Goal: Task Accomplishment & Management: Manage account settings

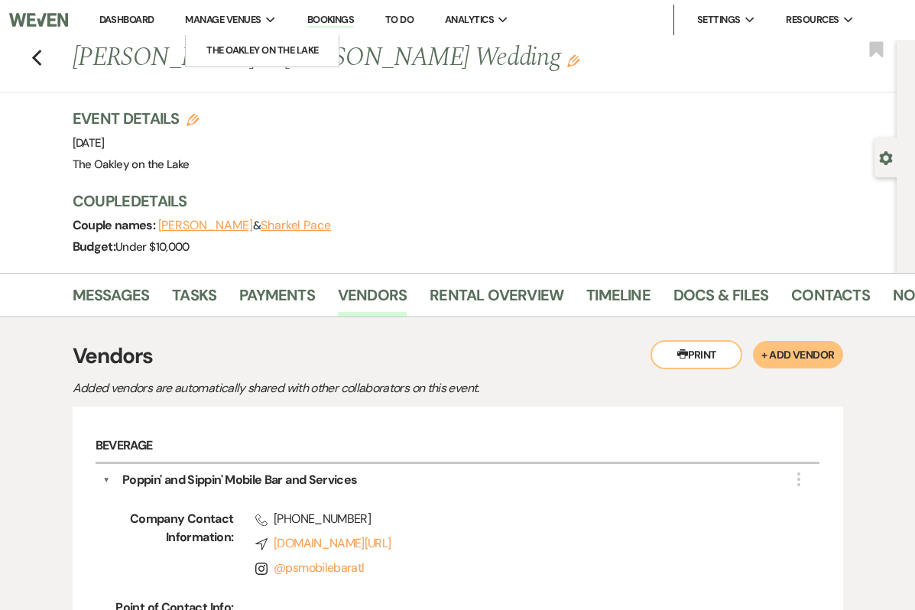
click at [128, 19] on link "Dashboard" at bounding box center [126, 19] width 55 height 13
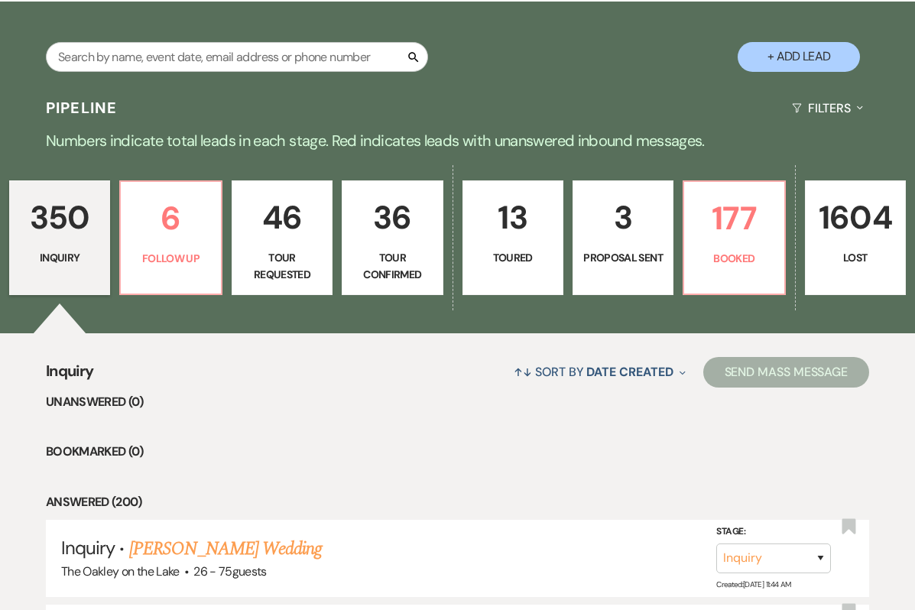
scroll to position [246, 0]
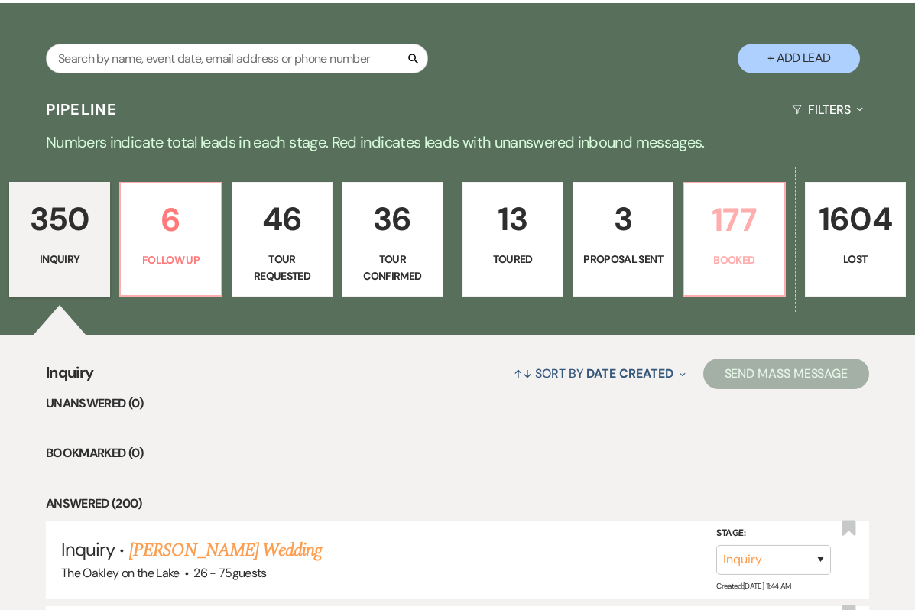
click at [750, 268] on link "177 Booked" at bounding box center [734, 239] width 102 height 115
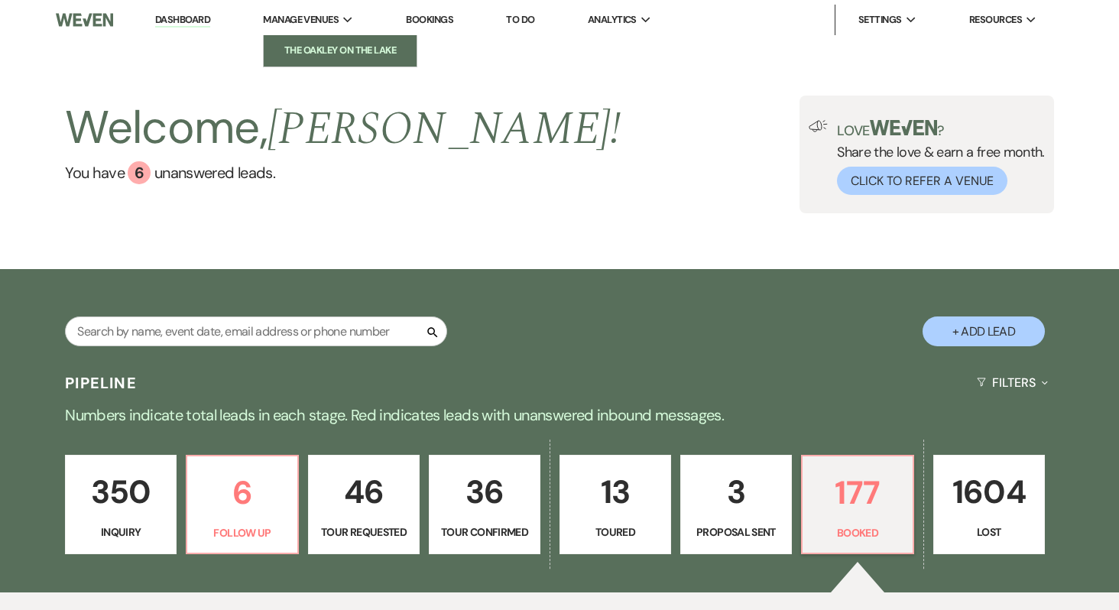
click at [338, 49] on li "The Oakley on the Lake" at bounding box center [340, 50] width 138 height 15
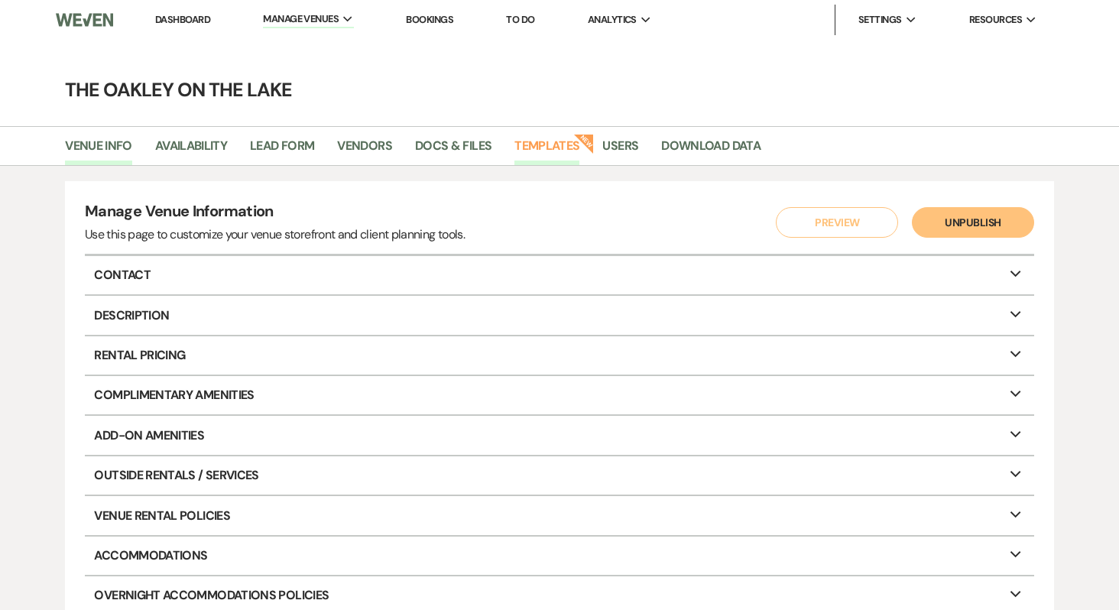
click at [563, 148] on link "Templates" at bounding box center [546, 150] width 65 height 29
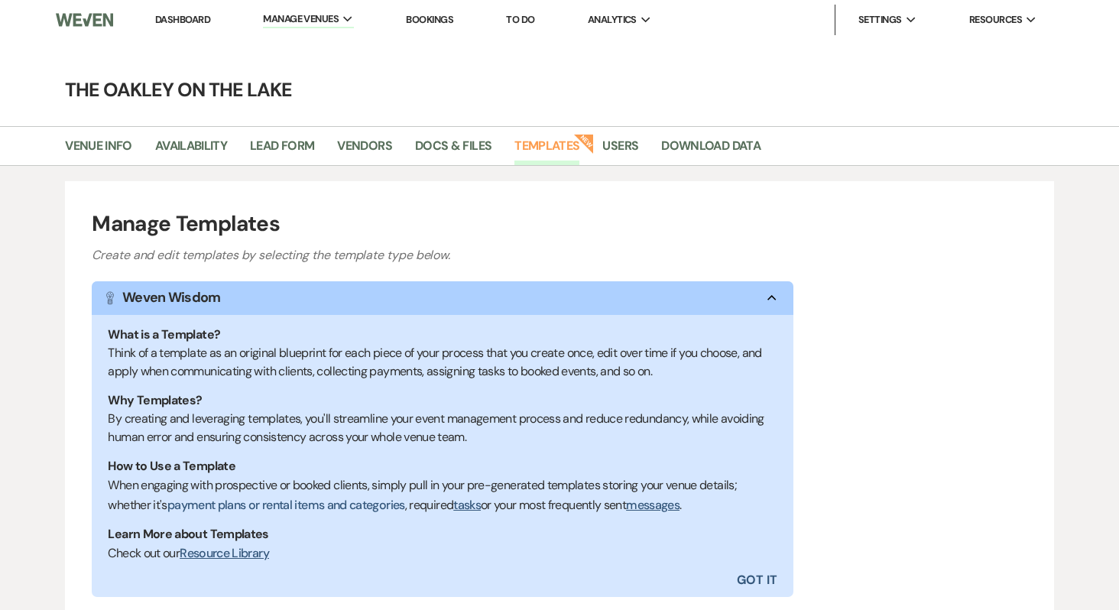
scroll to position [212, 0]
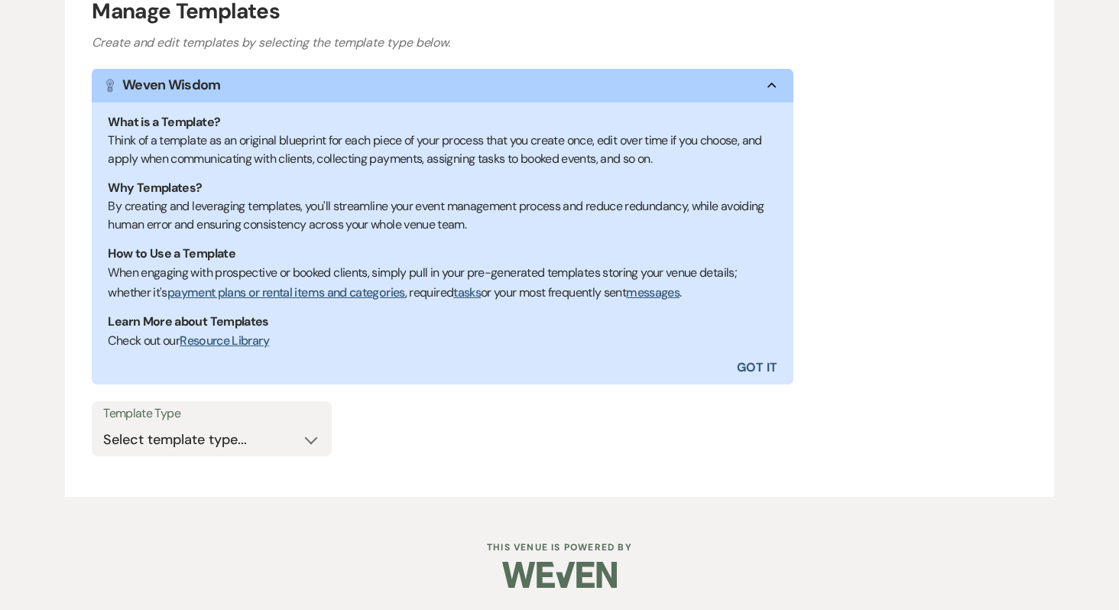
click at [245, 459] on div "Template Type Select template type... Task List Message Templates Payment Plan …" at bounding box center [560, 435] width 936 height 69
click at [231, 446] on select "Select template type... Task List Message Templates Payment Plan Inventory Item…" at bounding box center [211, 440] width 217 height 30
select select "Message Templates"
click at [103, 425] on select "Select template type... Task List Message Templates Payment Plan Inventory Item…" at bounding box center [211, 440] width 217 height 30
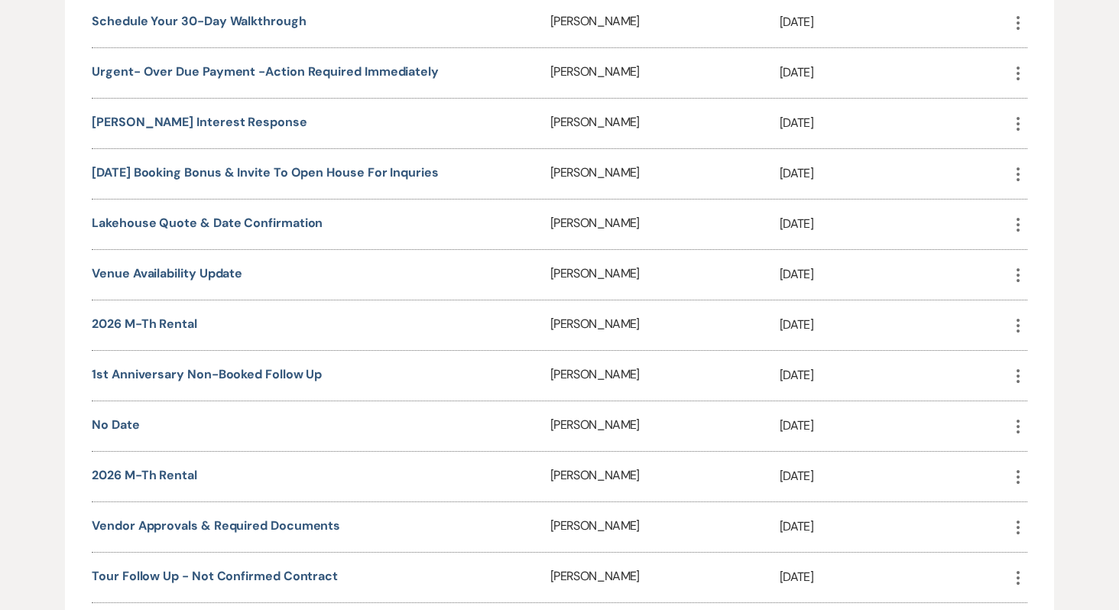
scroll to position [2522, 0]
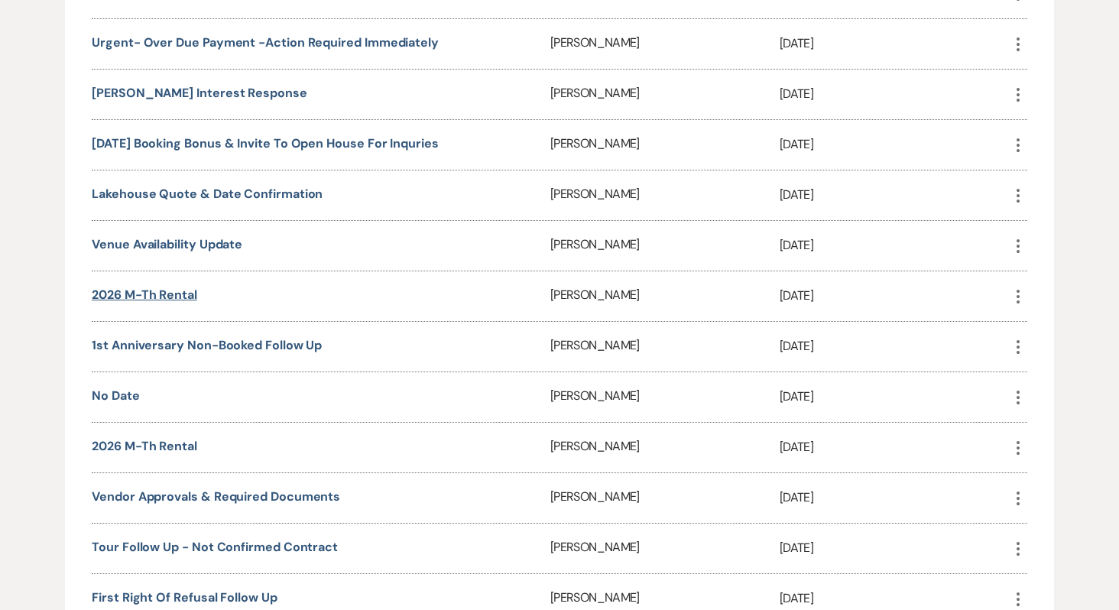
click at [103, 287] on link "2026 M-Th Rental" at bounding box center [144, 295] width 105 height 16
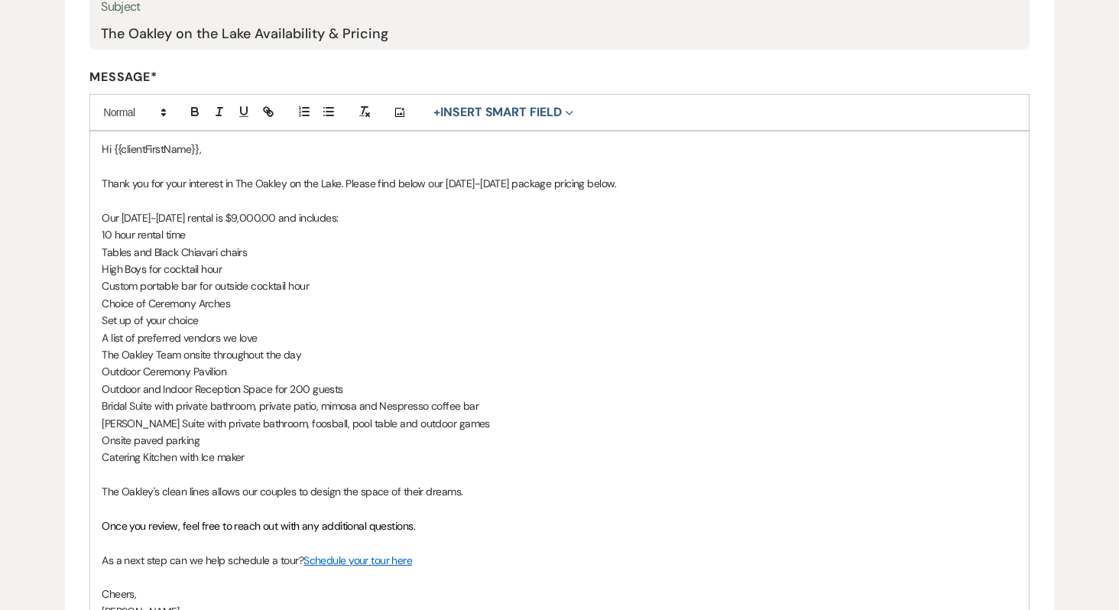
scroll to position [413, 0]
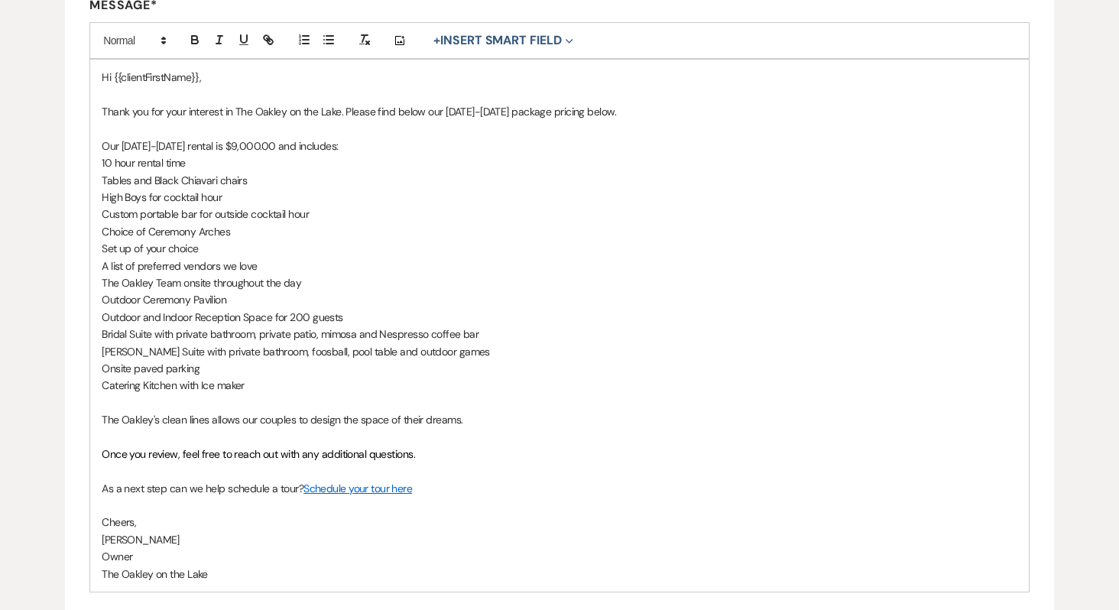
drag, startPoint x: 227, startPoint y: 576, endPoint x: 100, endPoint y: 107, distance: 485.4
click at [100, 107] on div "Hi {{clientFirstName}}, Thank you for your interest in The Oakley on the Lake. …" at bounding box center [559, 326] width 939 height 532
copy div "Thank you for your interest in The Oakley on the Lake. Please find below our Mo…"
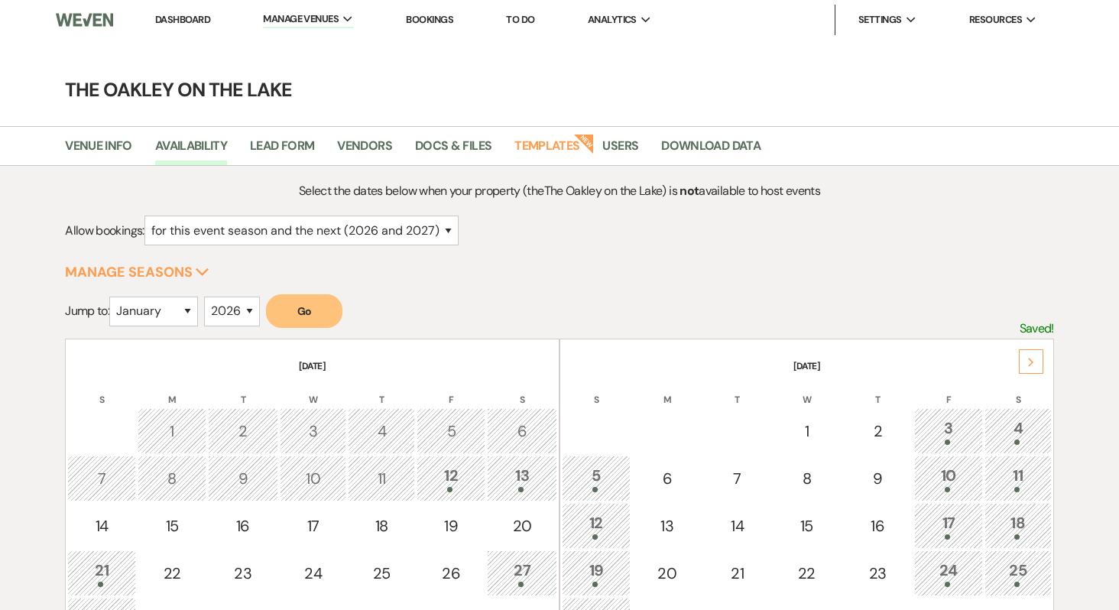
click at [194, 18] on link "Dashboard" at bounding box center [182, 19] width 55 height 13
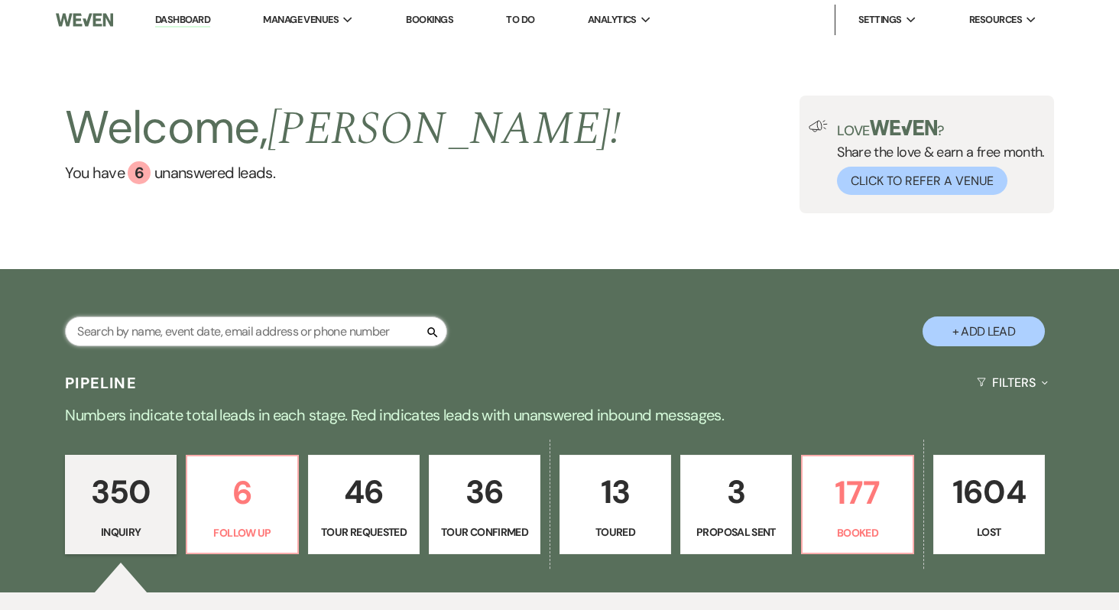
click at [258, 334] on input "text" at bounding box center [256, 331] width 382 height 30
type input "[PERSON_NAME]"
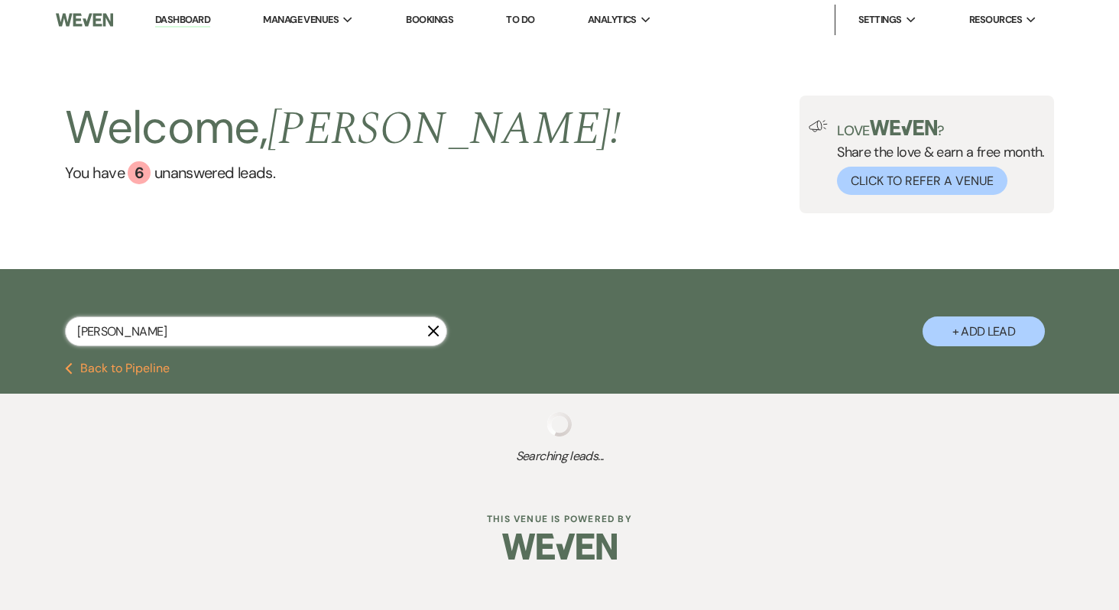
select select "8"
select select "5"
select select "8"
select select "5"
select select "8"
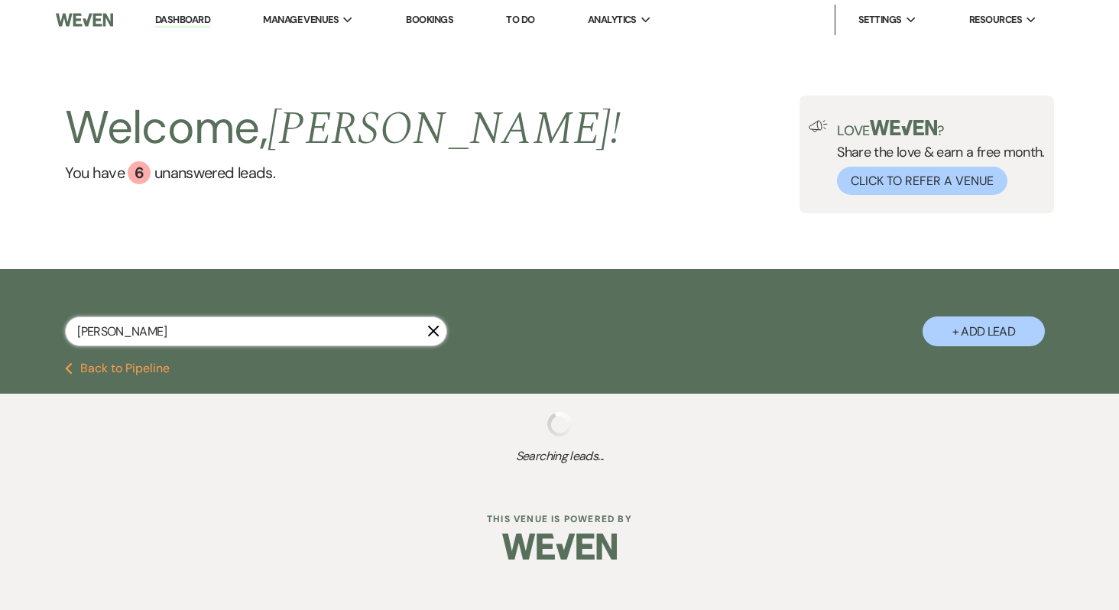
select select "6"
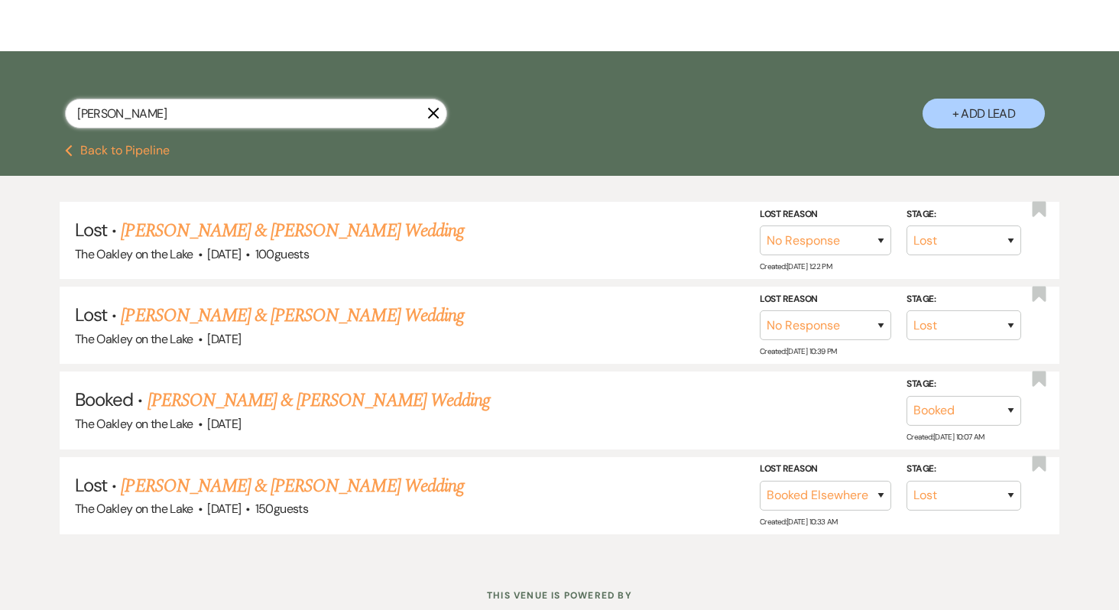
scroll to position [243, 0]
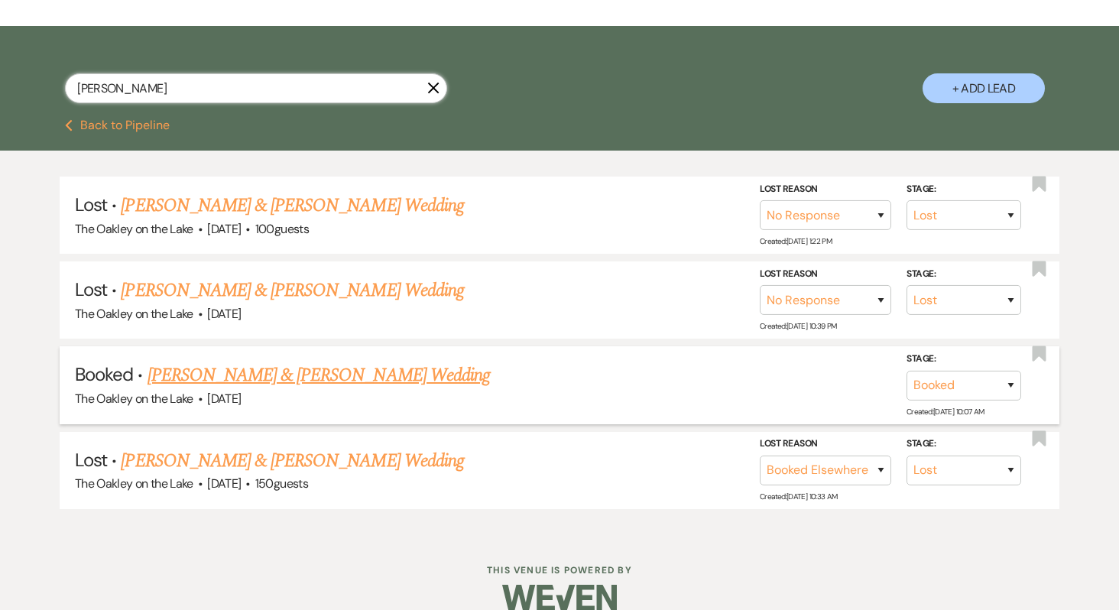
type input "[PERSON_NAME]"
click at [316, 371] on link "[PERSON_NAME] & [PERSON_NAME] Wedding" at bounding box center [319, 376] width 342 height 28
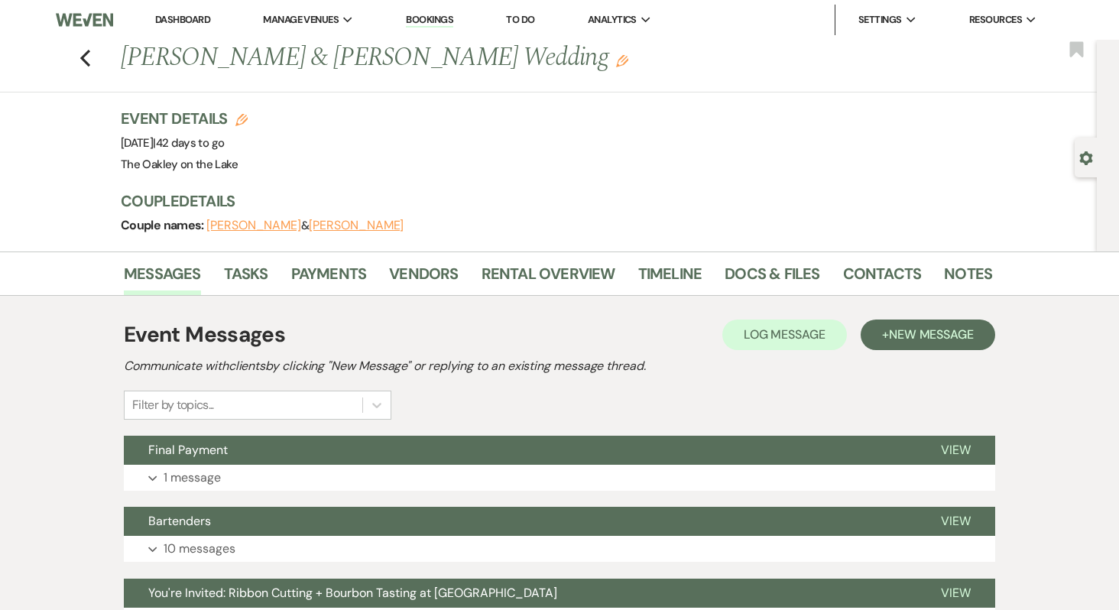
click at [192, 22] on link "Dashboard" at bounding box center [182, 19] width 55 height 13
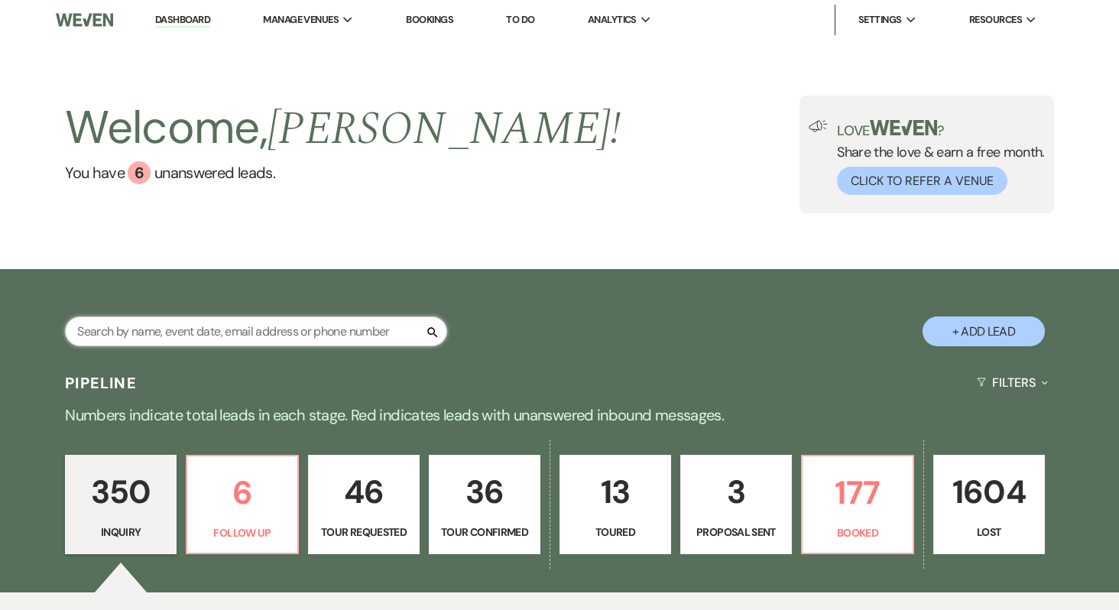
click at [163, 335] on input "text" at bounding box center [256, 331] width 382 height 30
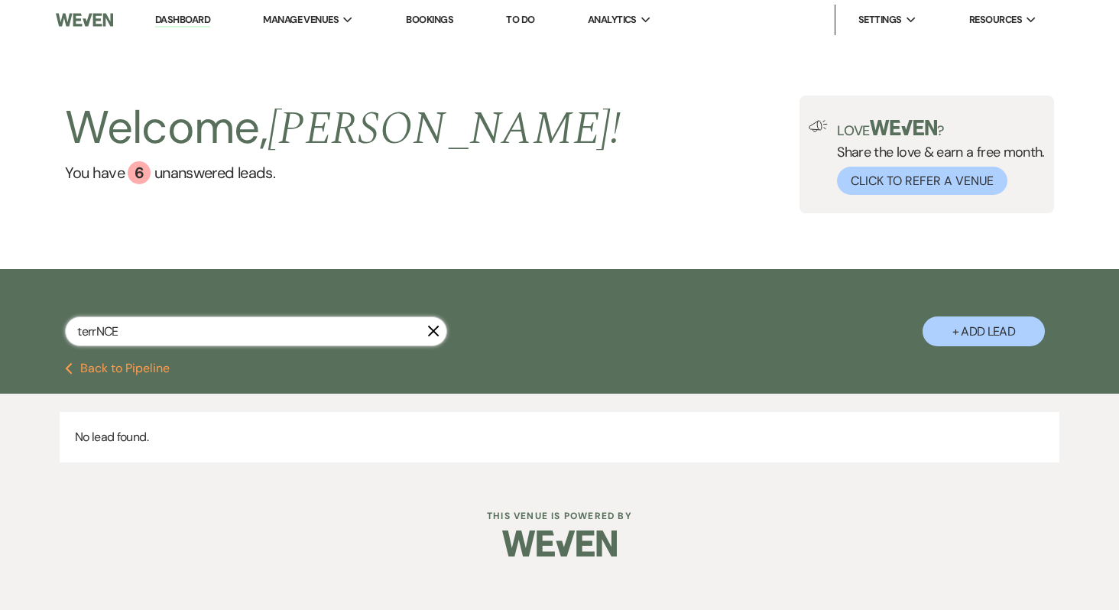
click at [105, 338] on input "terrNCE" at bounding box center [256, 331] width 382 height 30
type input "[PERSON_NAME]"
select select "8"
select select "5"
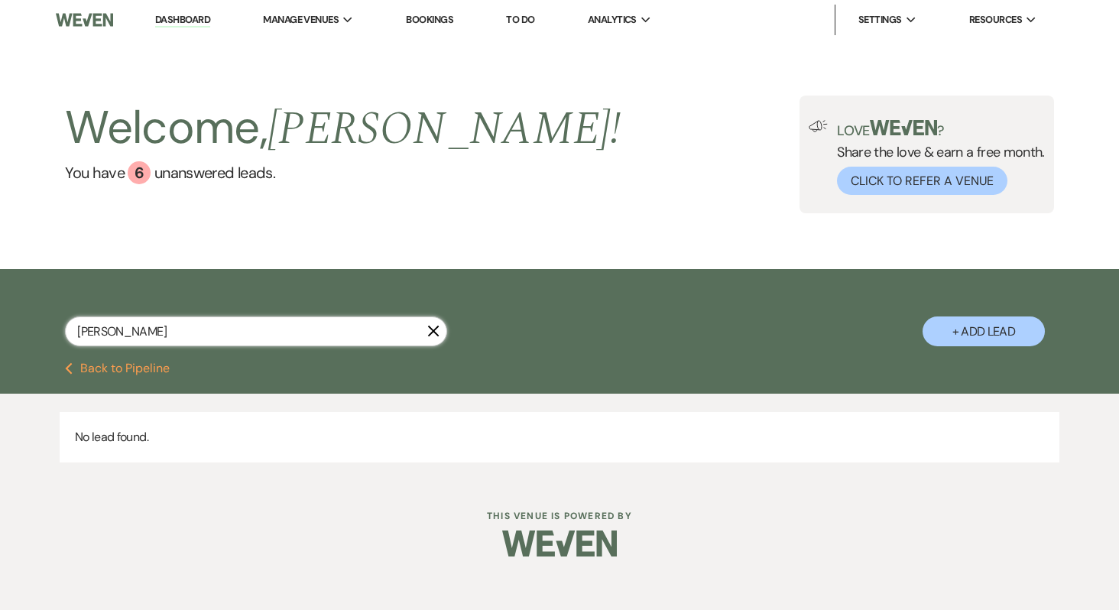
select select "8"
select select "5"
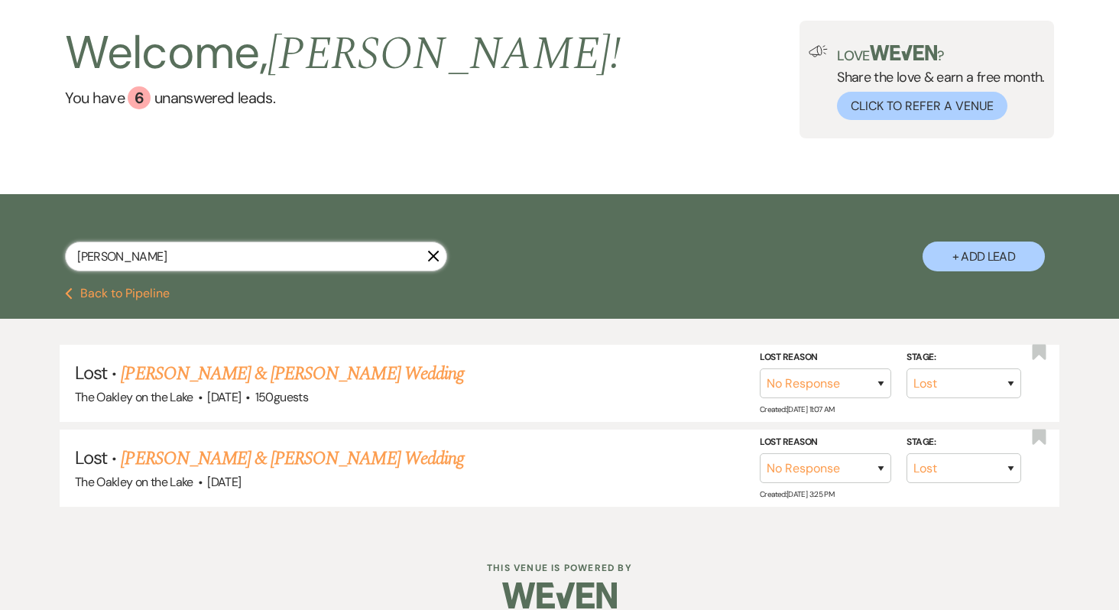
scroll to position [76, 0]
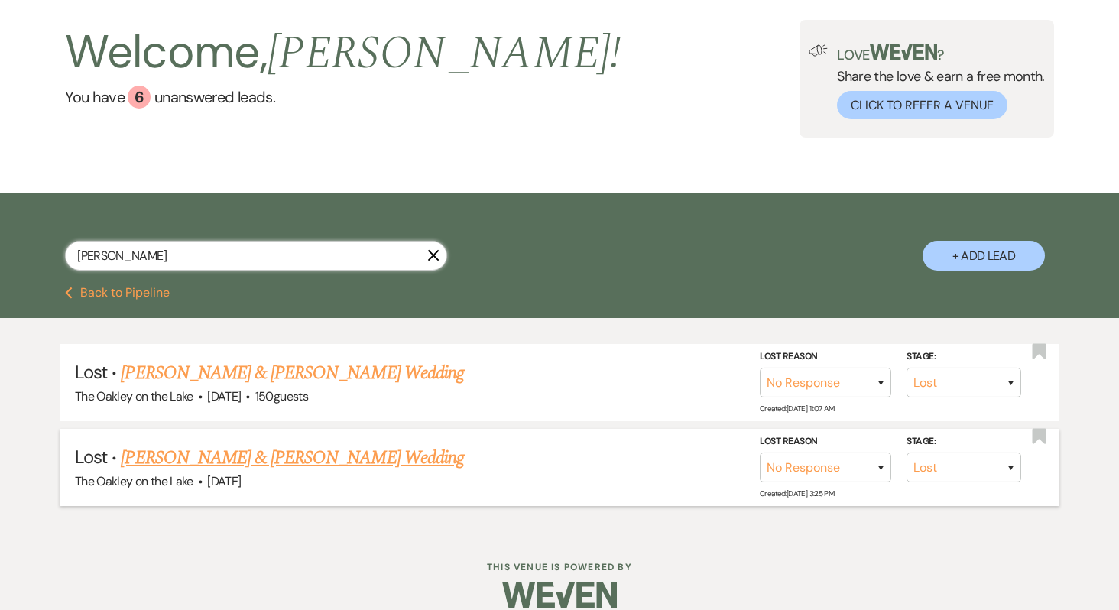
type input "[PERSON_NAME]"
click at [161, 461] on link "[PERSON_NAME] & [PERSON_NAME] Wedding" at bounding box center [292, 458] width 342 height 28
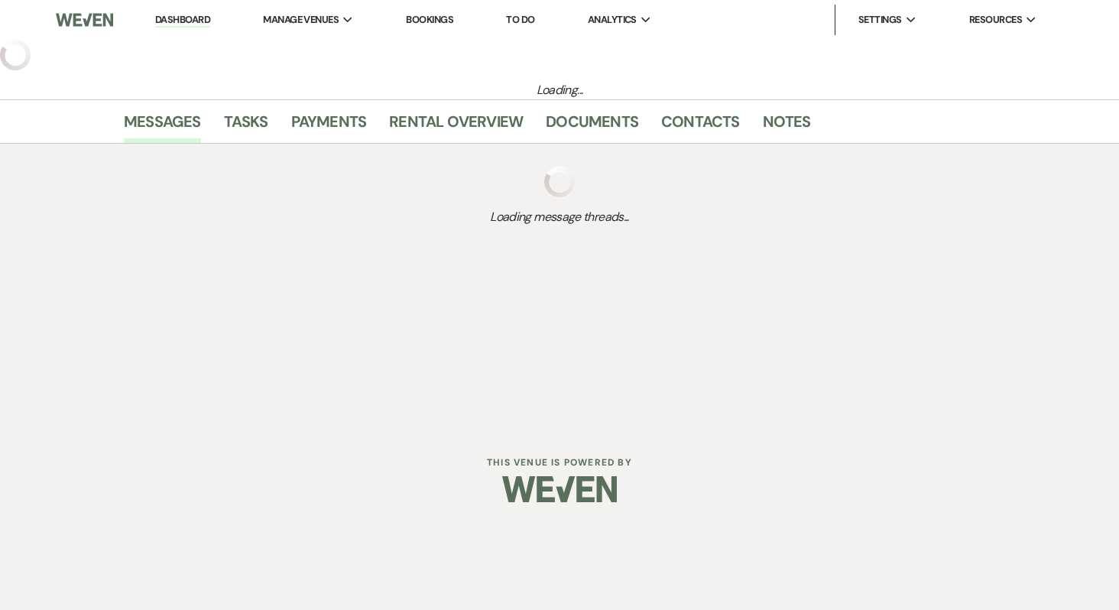
select select "8"
select select "5"
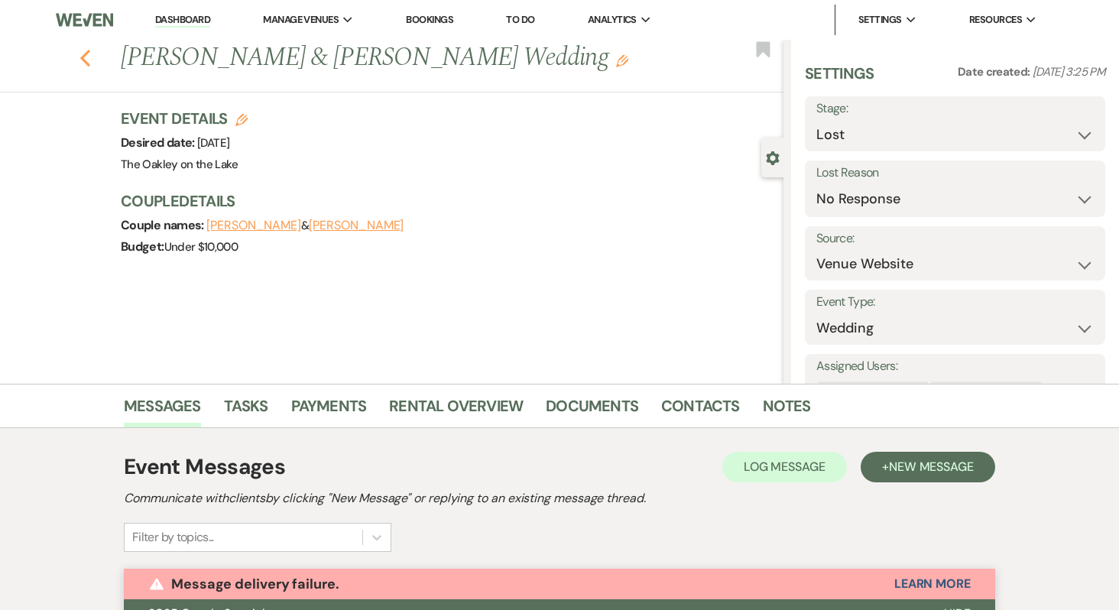
click at [86, 64] on icon "Previous" at bounding box center [84, 58] width 11 height 18
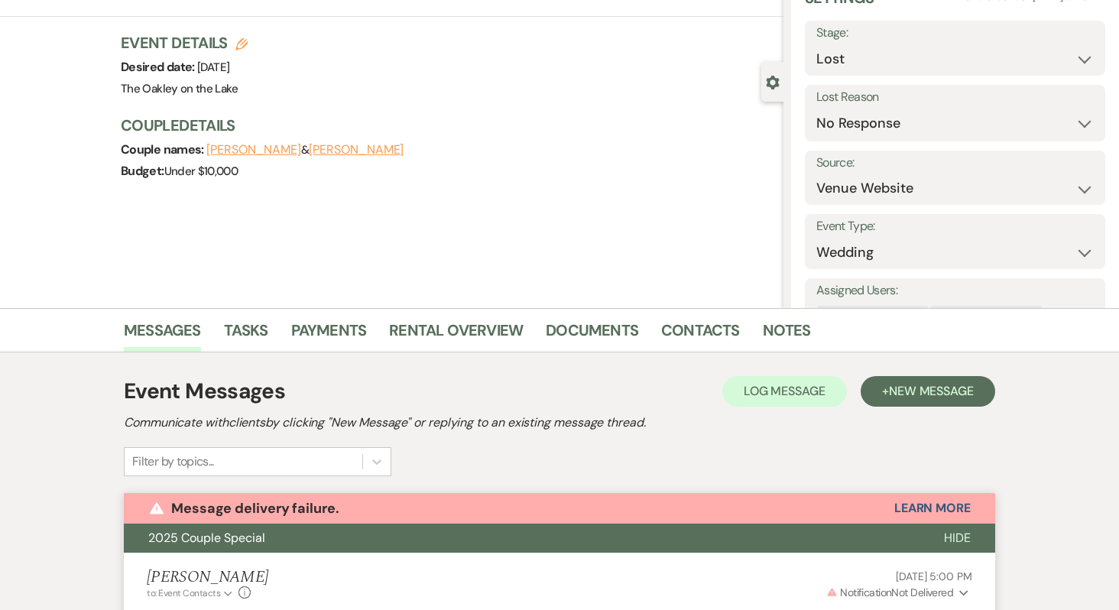
select select "8"
select select "5"
select select "8"
select select "5"
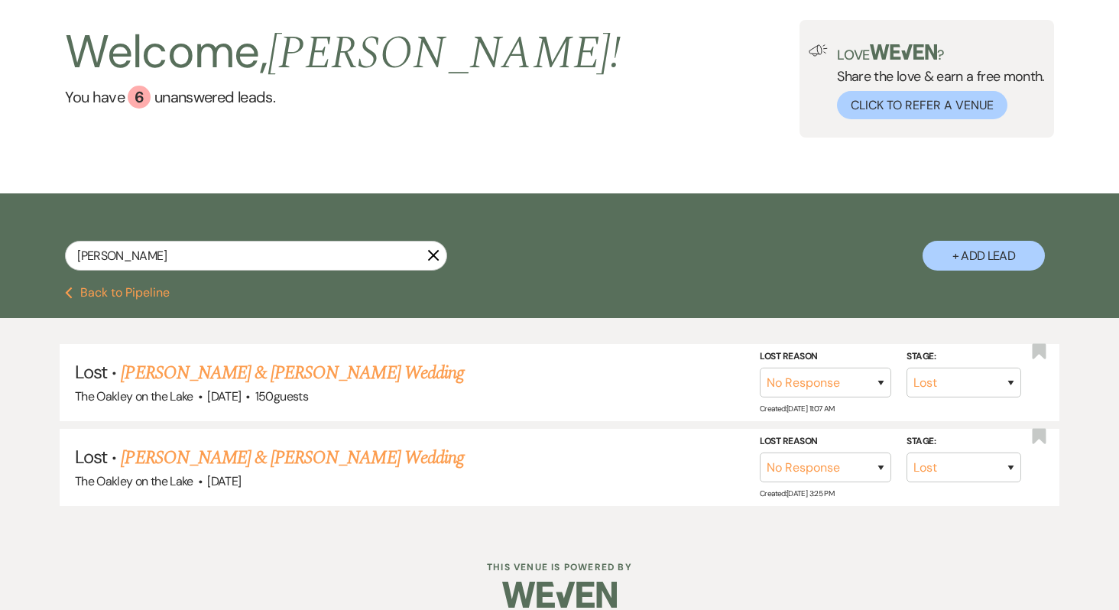
scroll to position [0, 0]
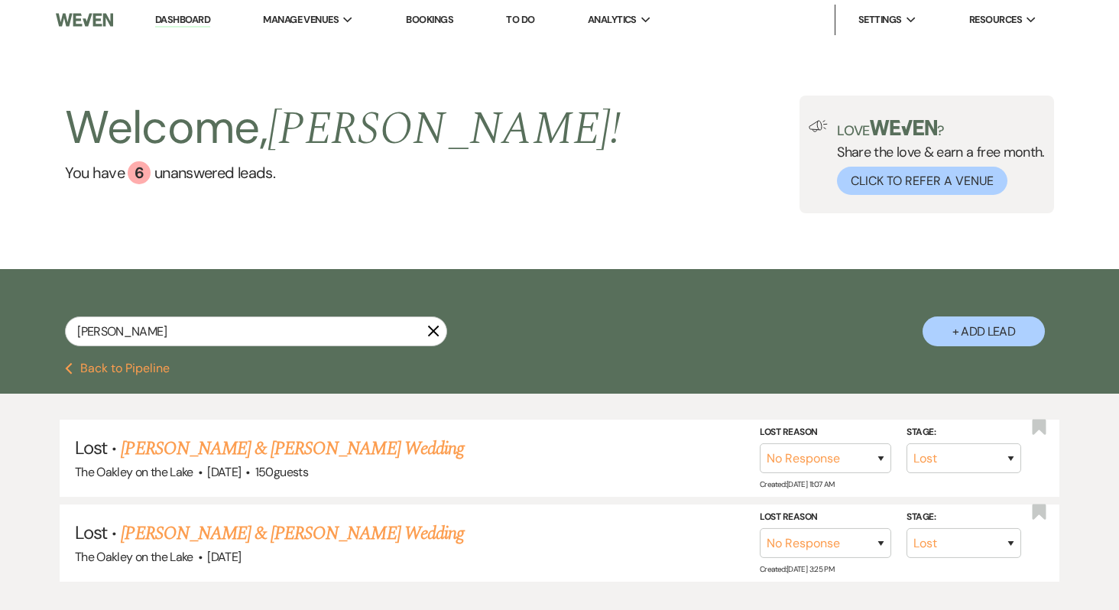
click at [187, 18] on link "Dashboard" at bounding box center [182, 20] width 55 height 15
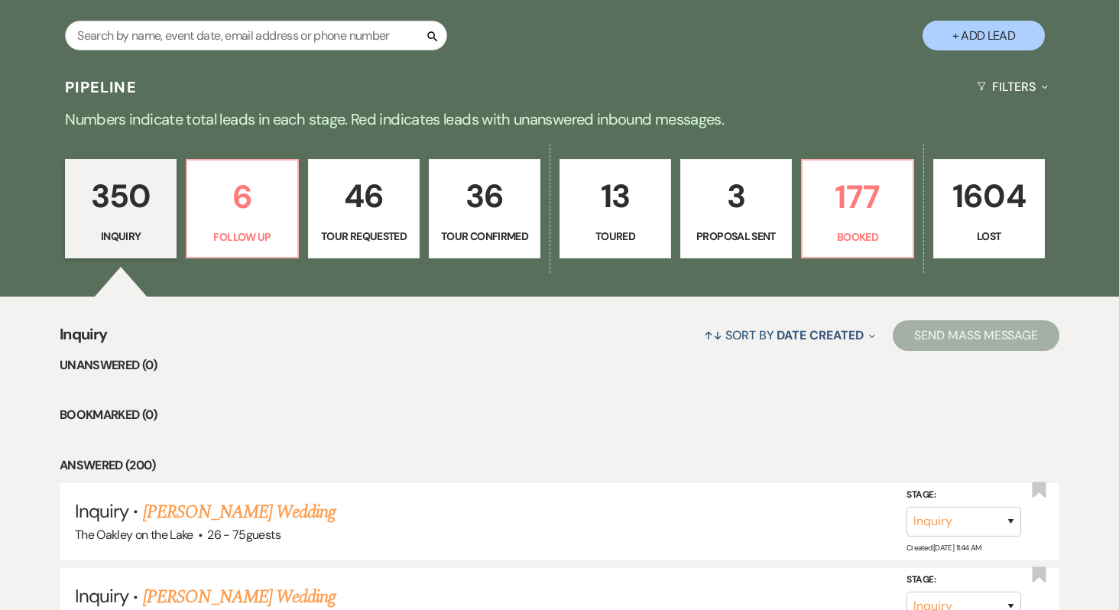
scroll to position [293, 0]
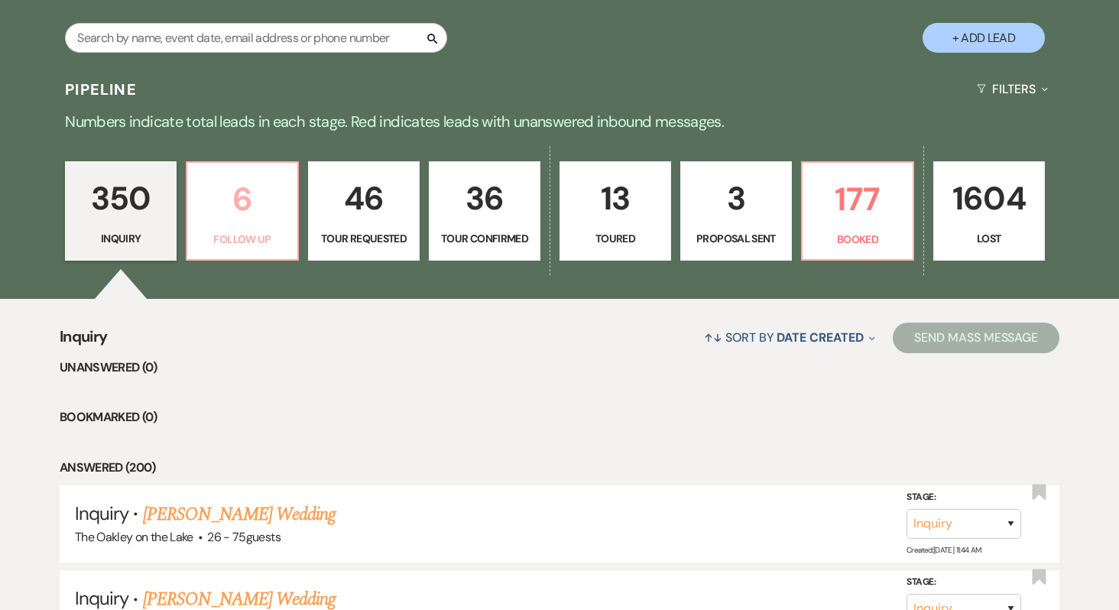
click at [253, 243] on p "Follow Up" at bounding box center [242, 239] width 92 height 17
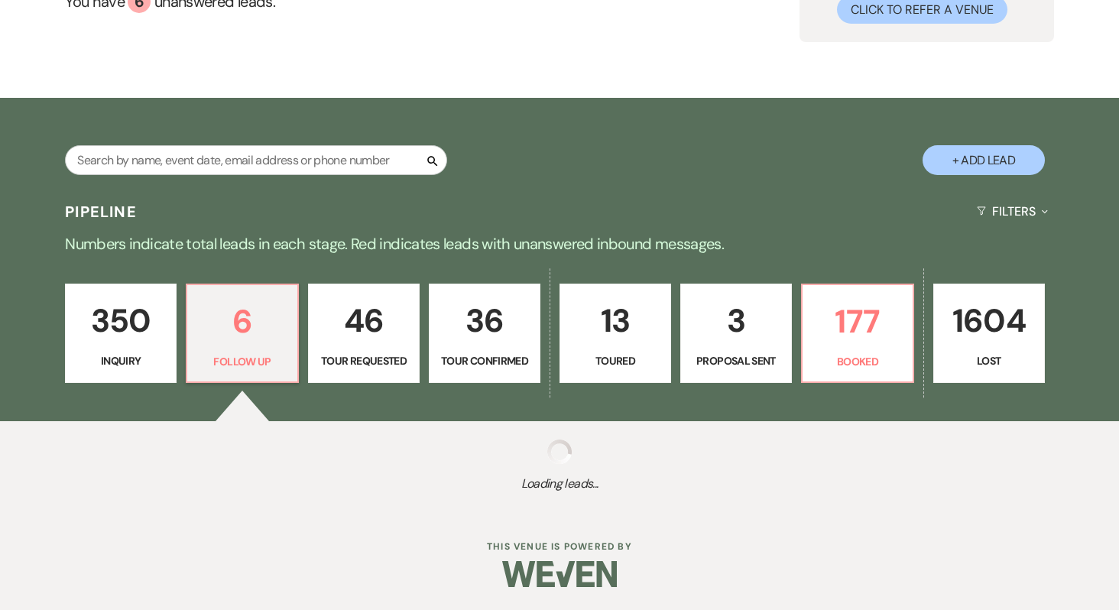
select select "9"
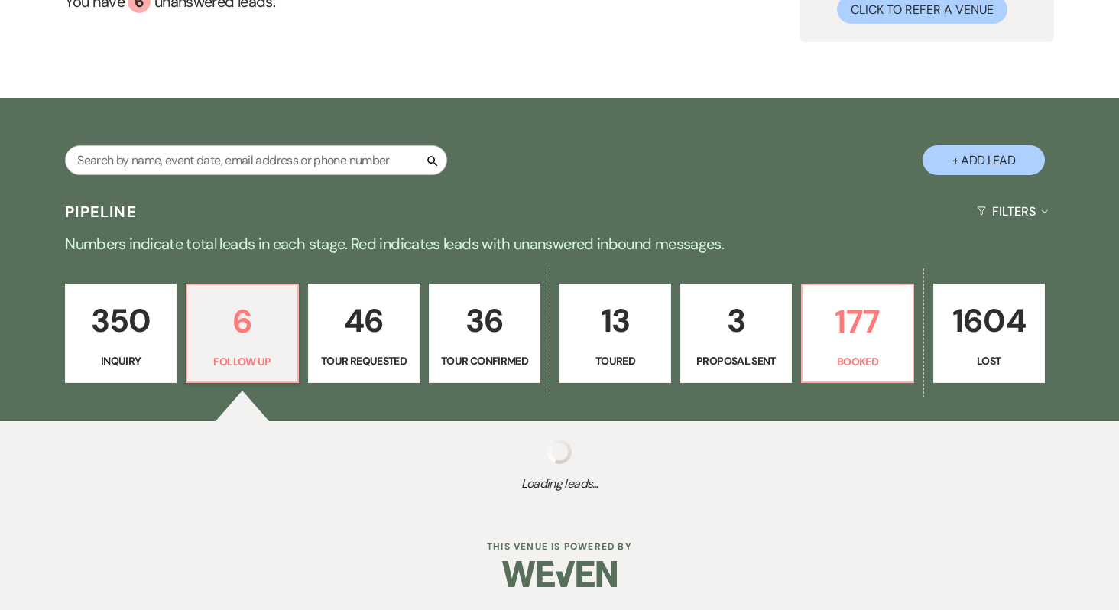
select select "9"
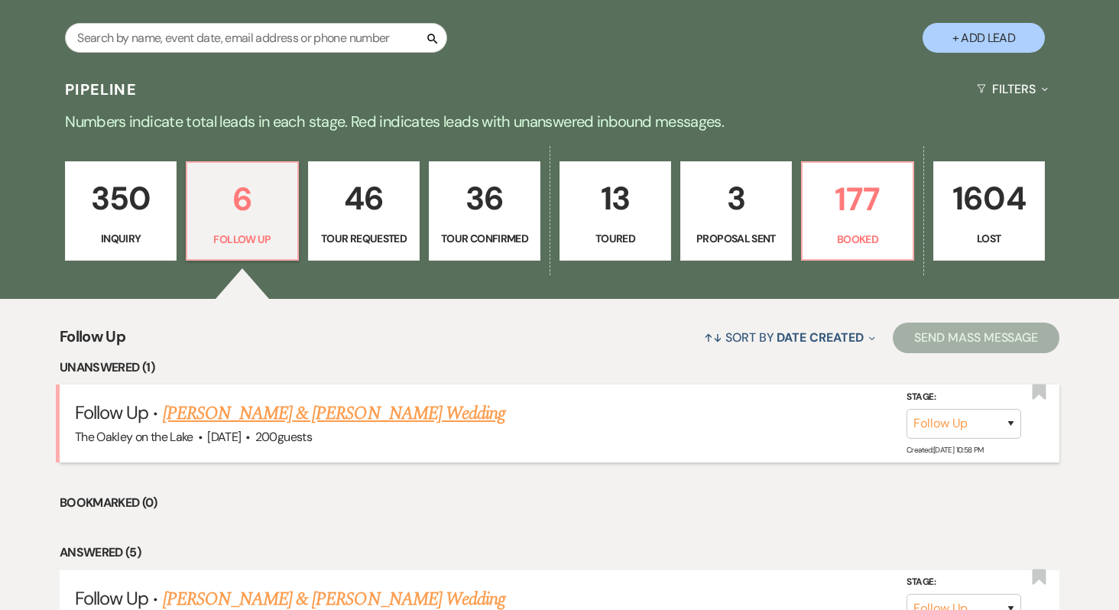
click at [300, 417] on link "[PERSON_NAME] & [PERSON_NAME] Wedding" at bounding box center [334, 414] width 342 height 28
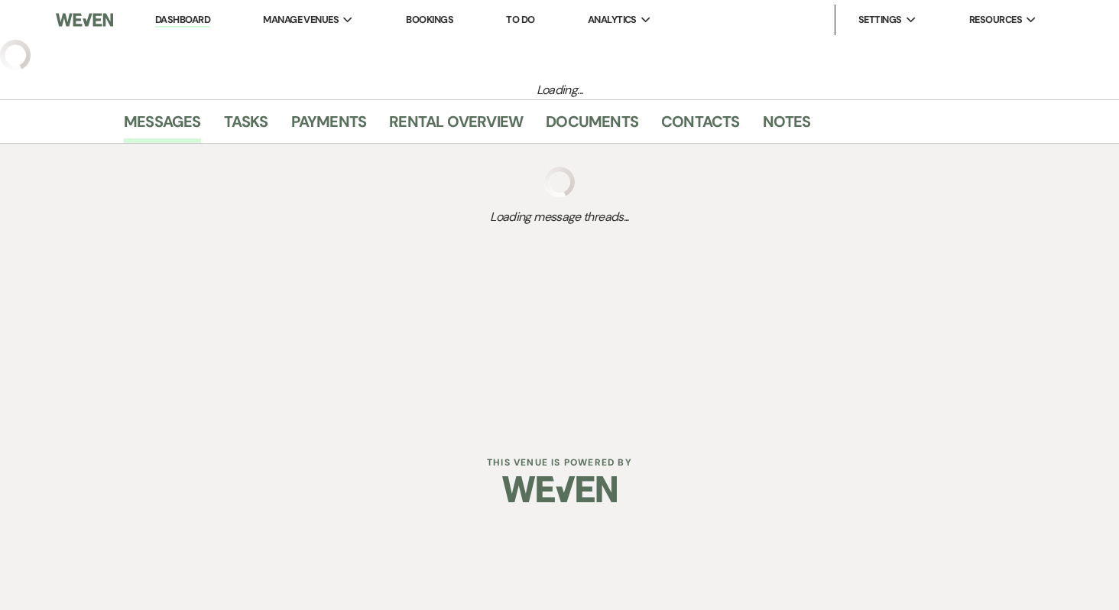
select select "9"
select select "5"
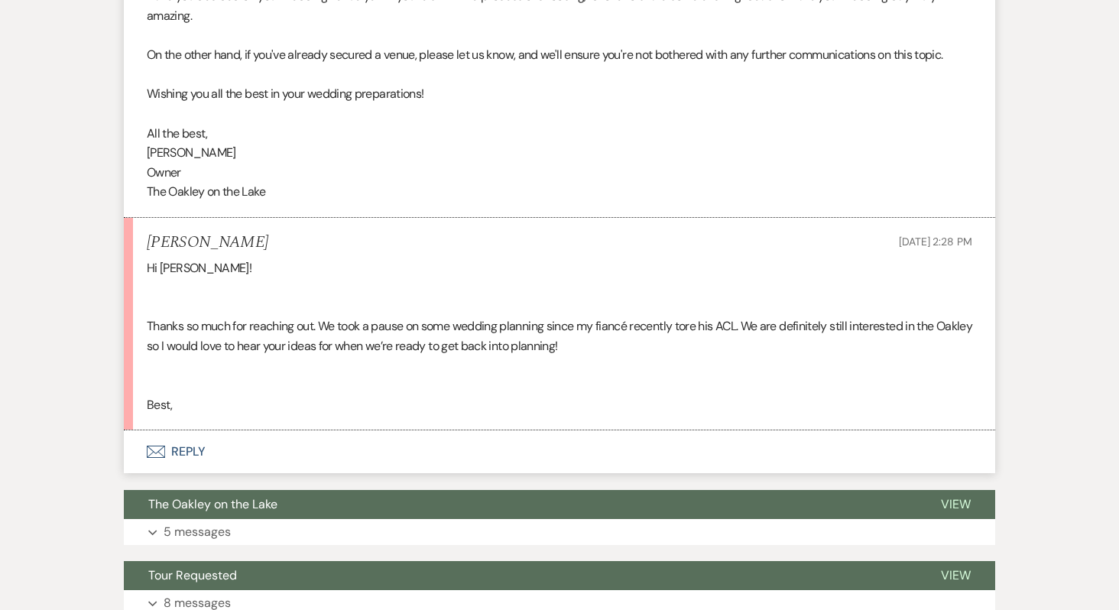
scroll to position [822, 0]
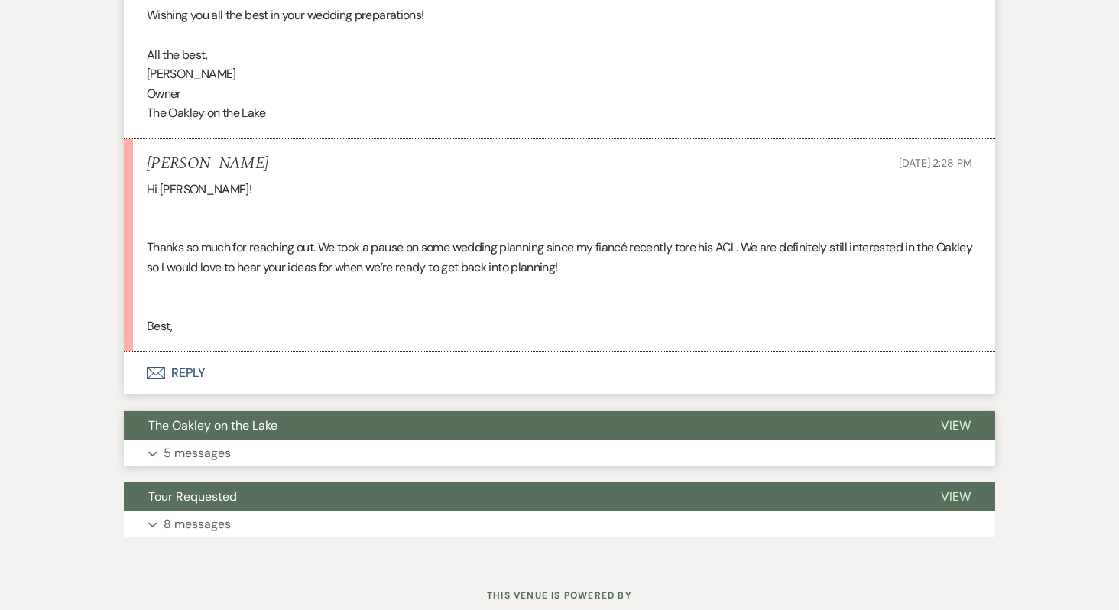
click at [294, 439] on button "The Oakley on the Lake" at bounding box center [520, 425] width 793 height 29
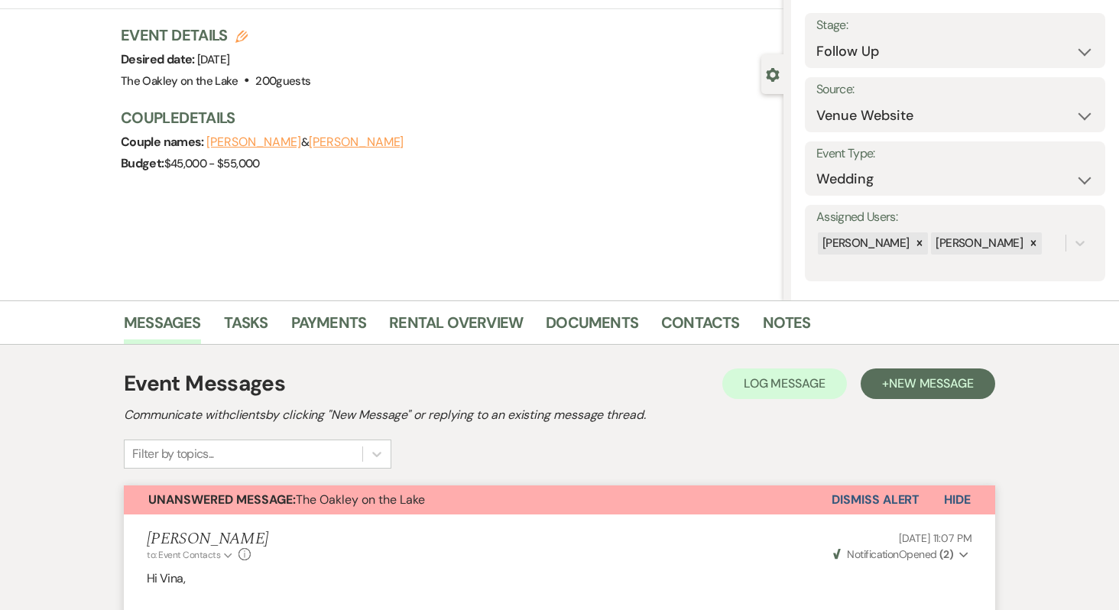
scroll to position [108, 0]
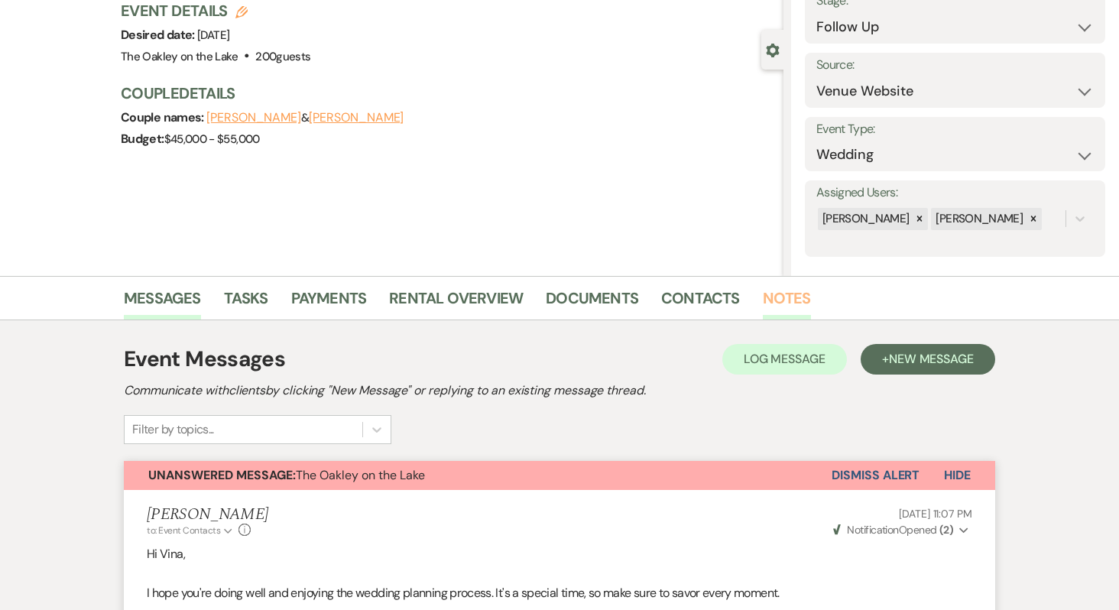
click at [779, 303] on link "Notes" at bounding box center [787, 303] width 48 height 34
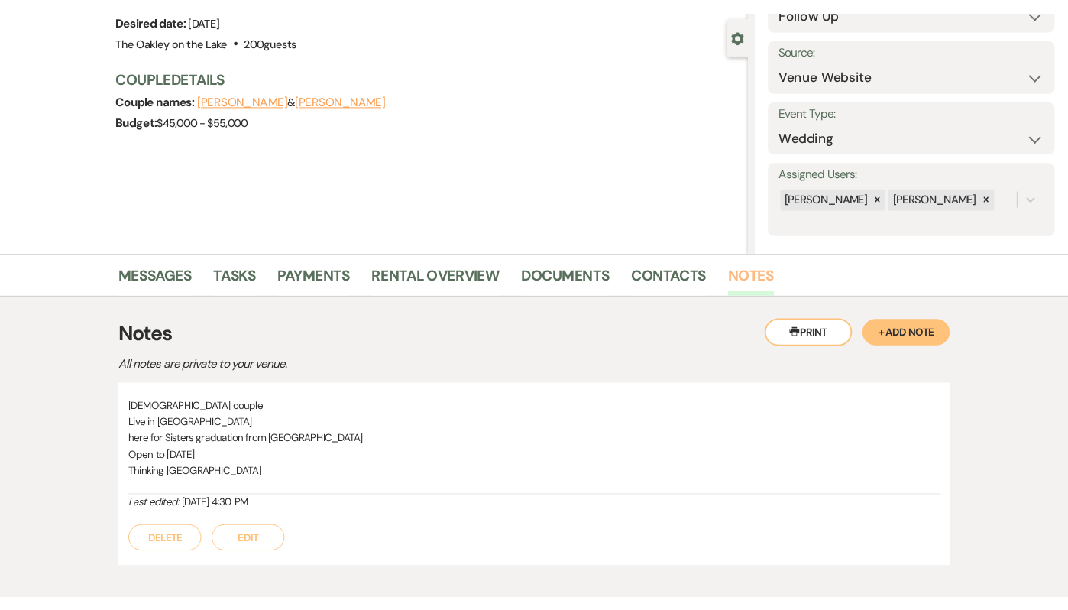
scroll to position [131, 0]
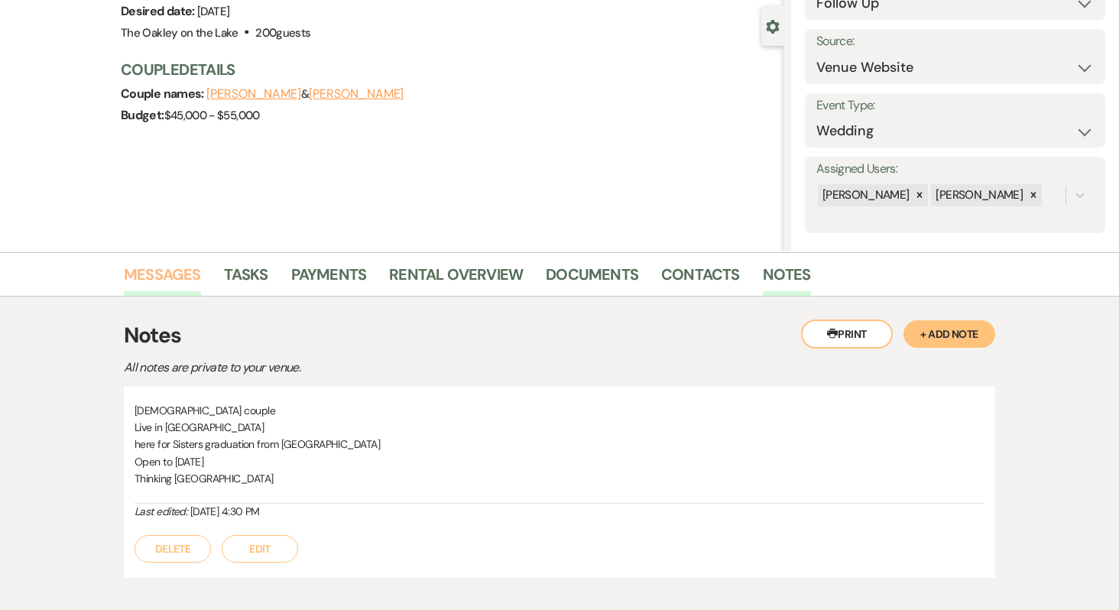
click at [155, 282] on link "Messages" at bounding box center [162, 279] width 77 height 34
